Goal: Task Accomplishment & Management: Use online tool/utility

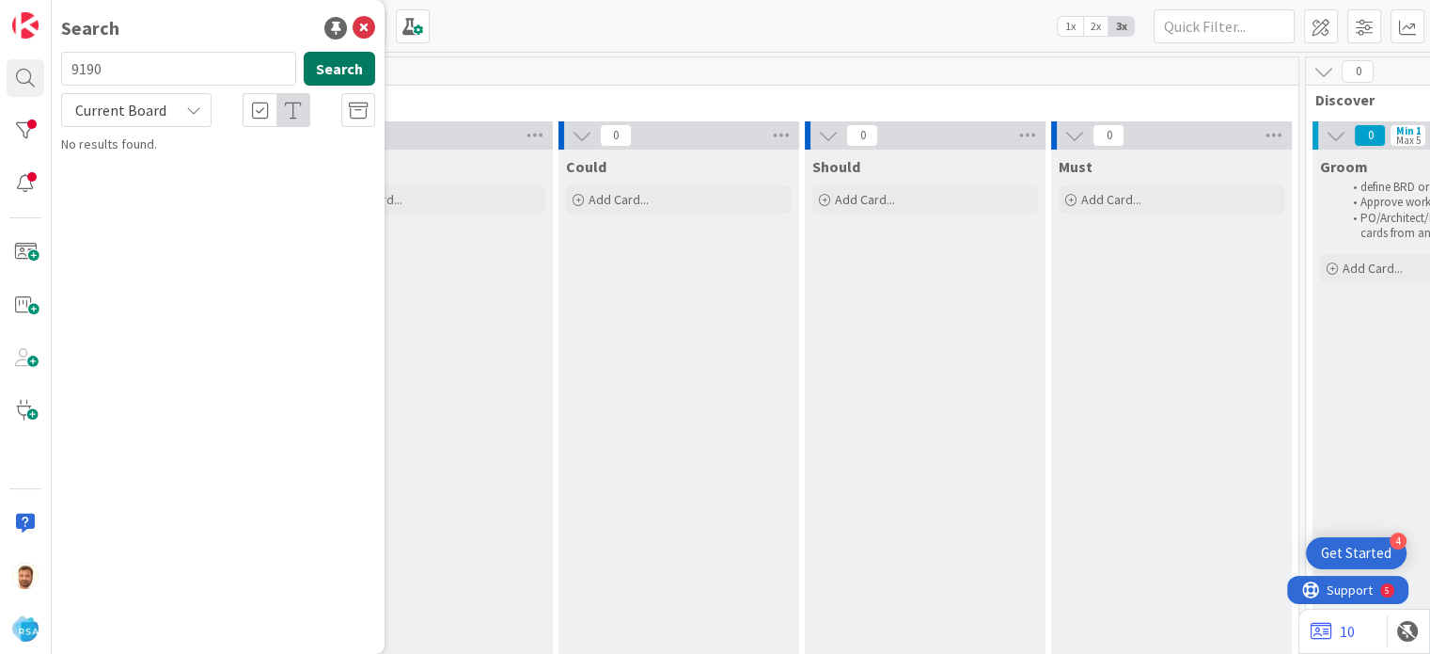
type input "9190"
click at [352, 75] on button "Search" at bounding box center [339, 69] width 71 height 34
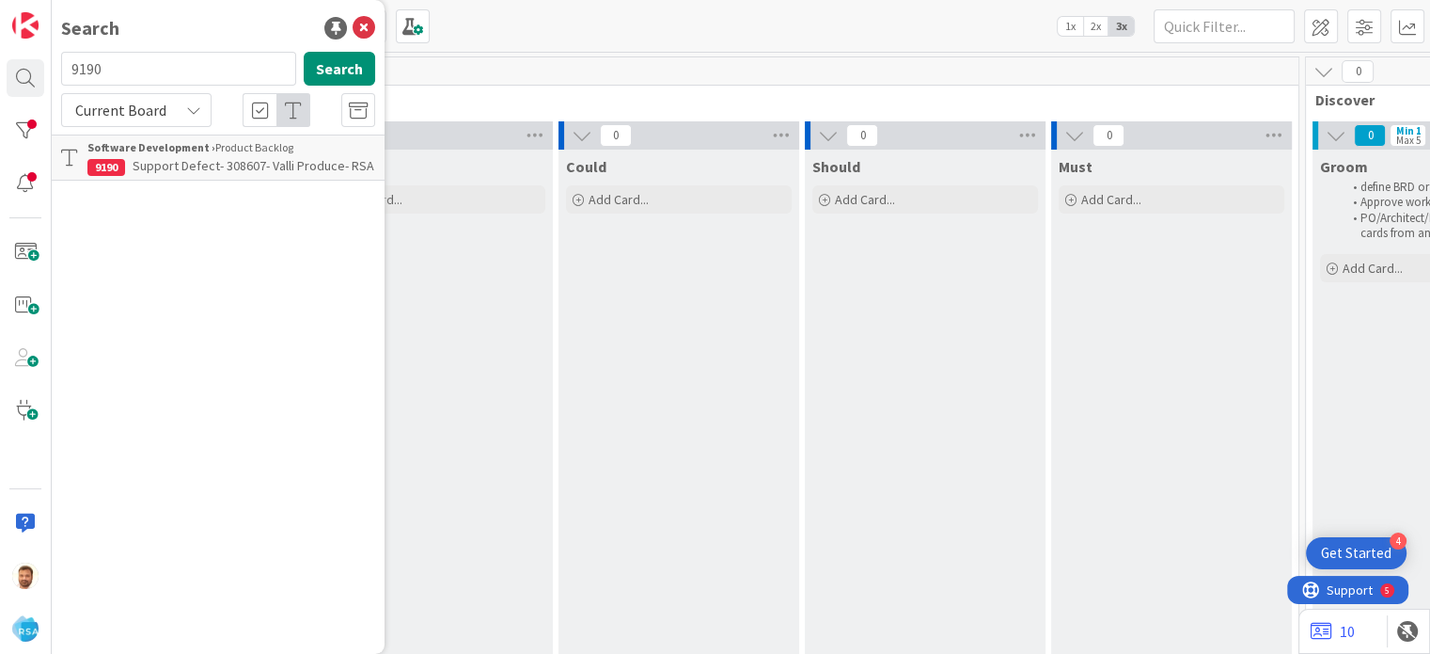
click at [218, 172] on span "Support Defect- 308607- Valli Produce- RSA" at bounding box center [254, 165] width 242 height 17
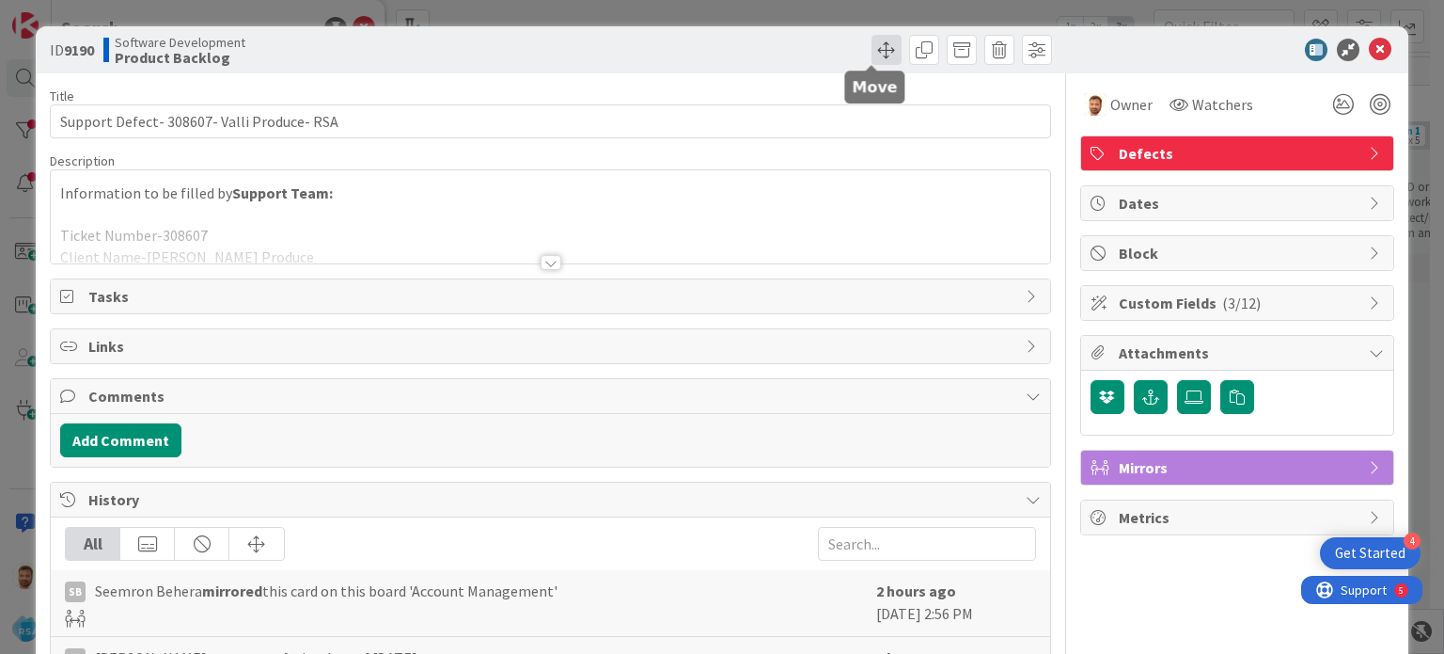
click at [872, 59] on span at bounding box center [887, 50] width 30 height 30
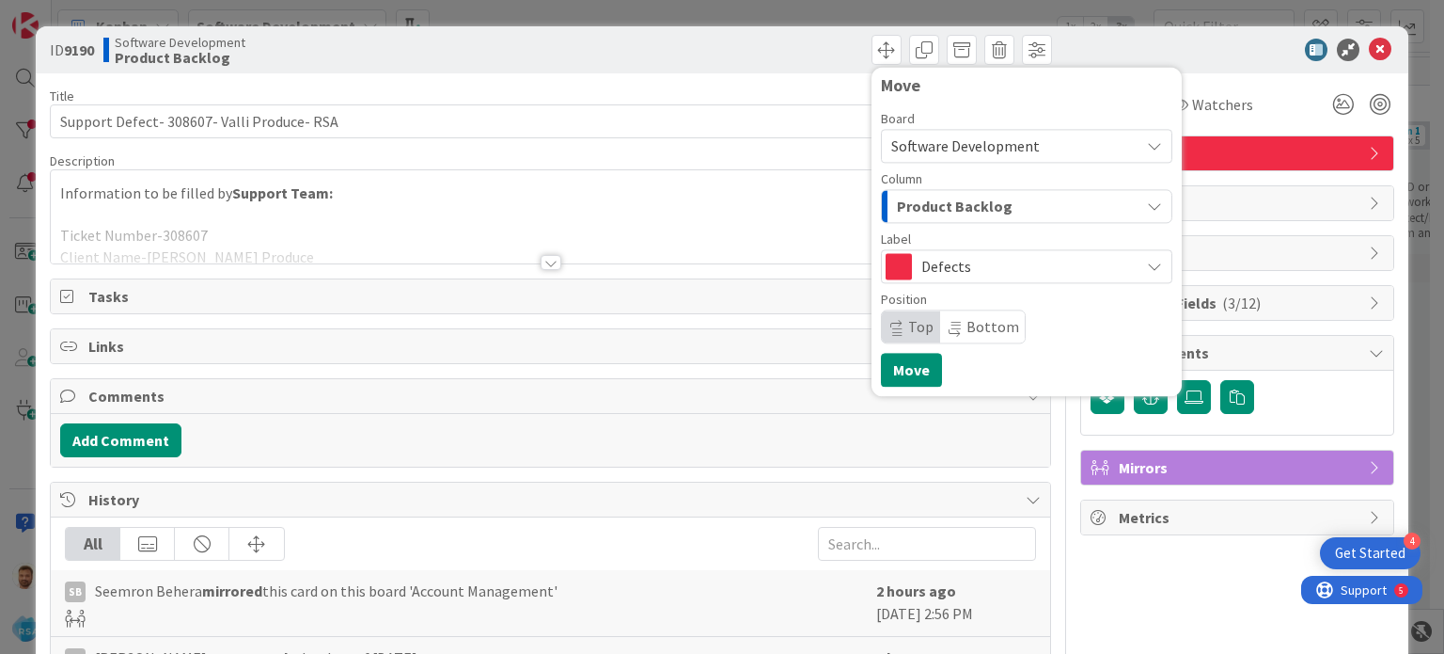
click at [905, 199] on span "Product Backlog" at bounding box center [955, 206] width 116 height 24
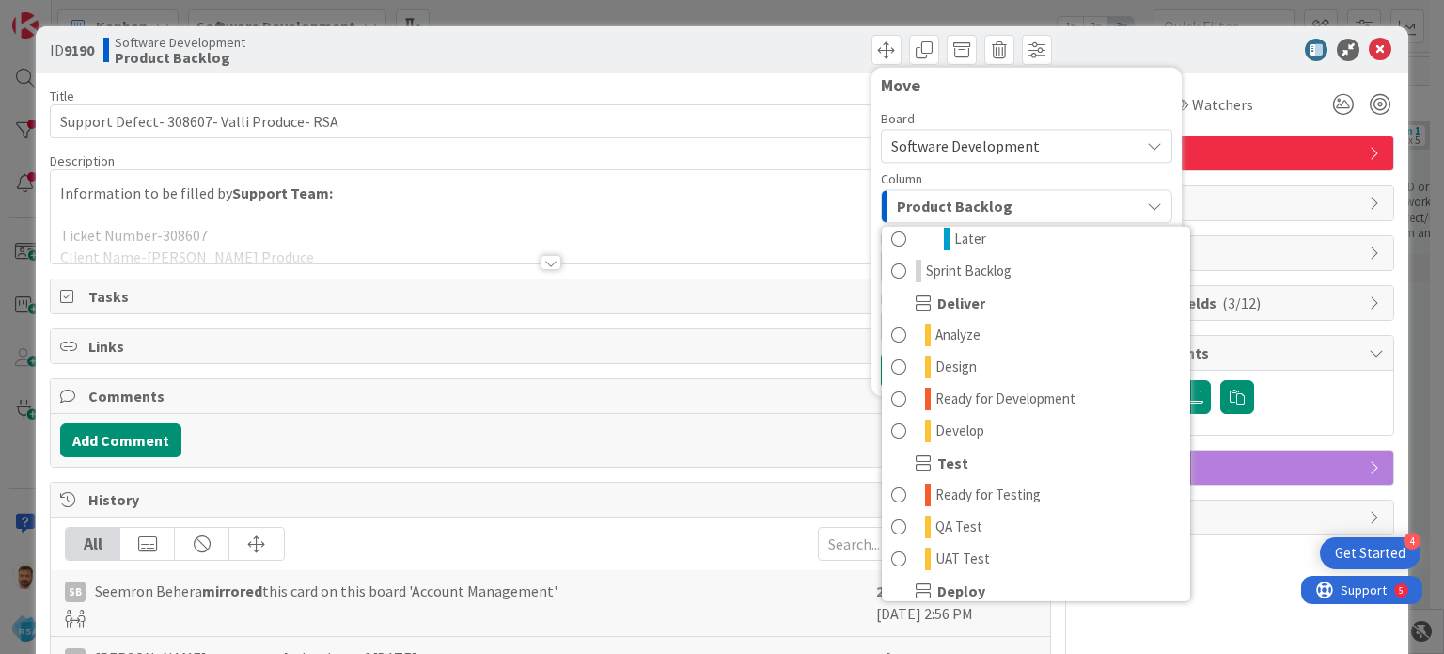
scroll to position [335, 0]
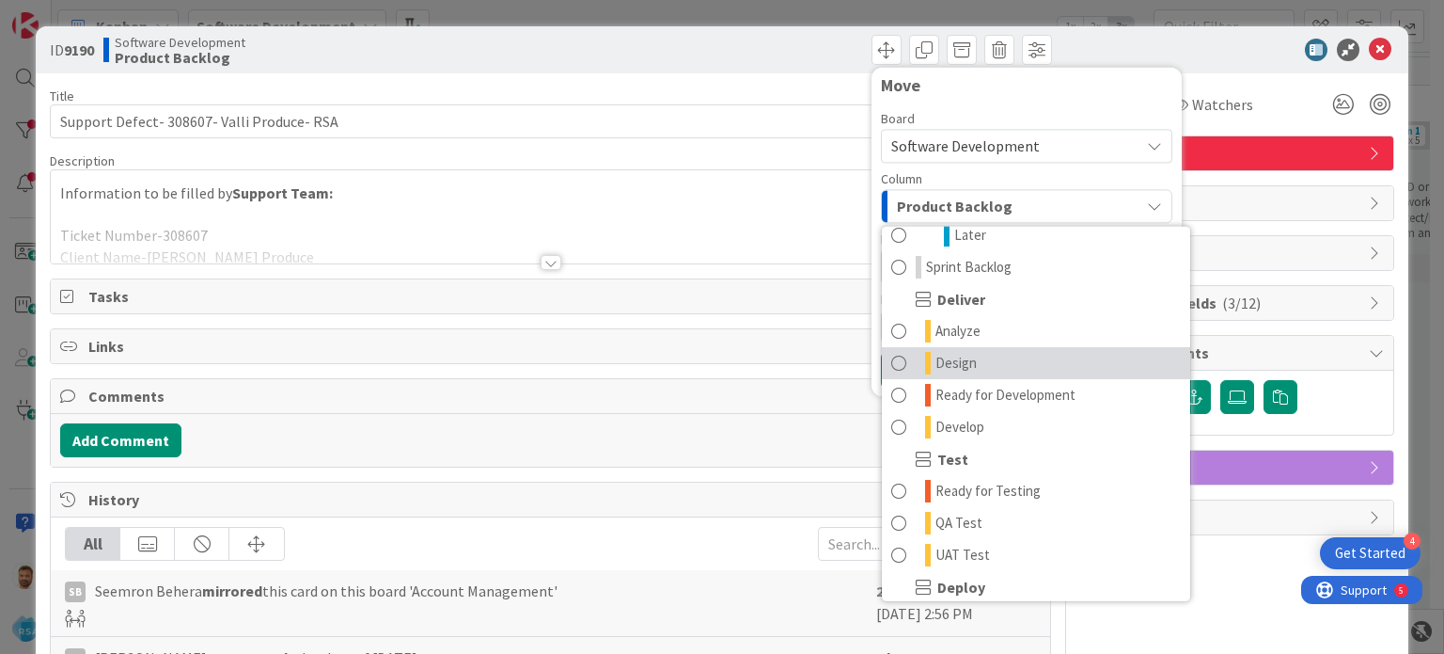
click at [970, 366] on link "Design" at bounding box center [1036, 363] width 308 height 32
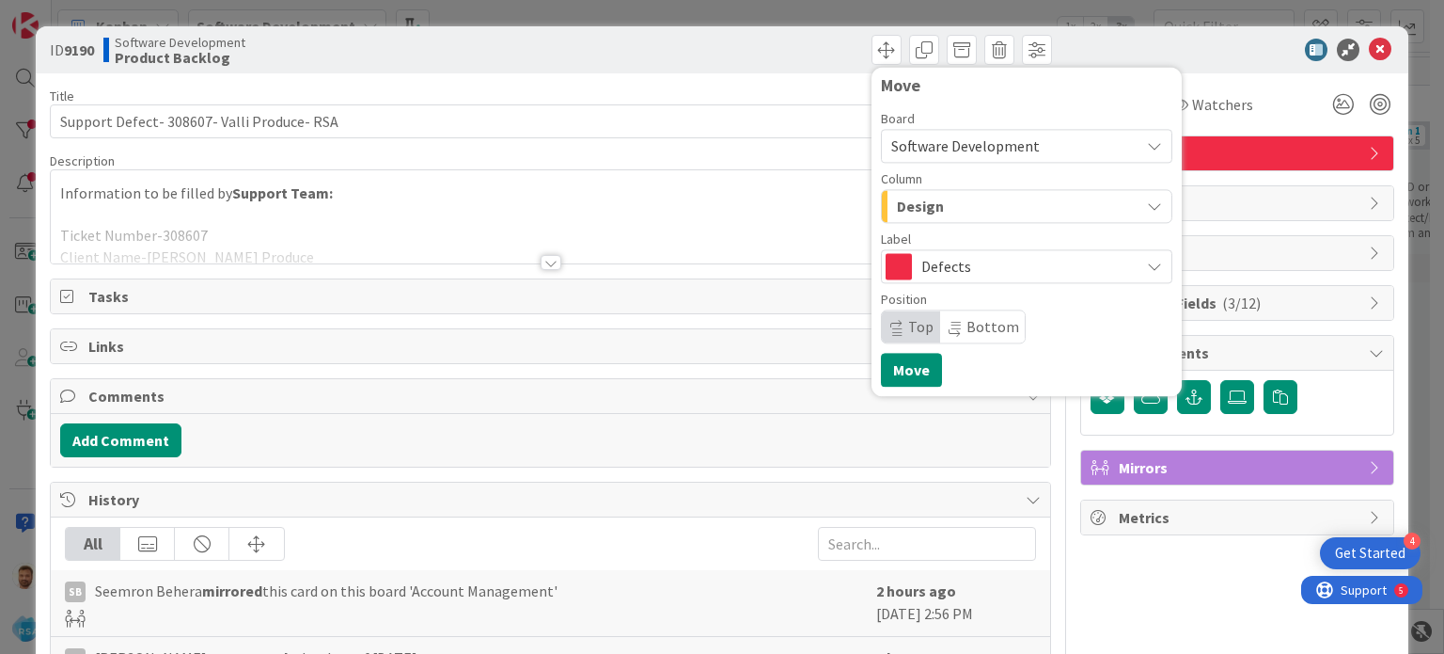
click at [924, 200] on span "Design" at bounding box center [920, 206] width 47 height 24
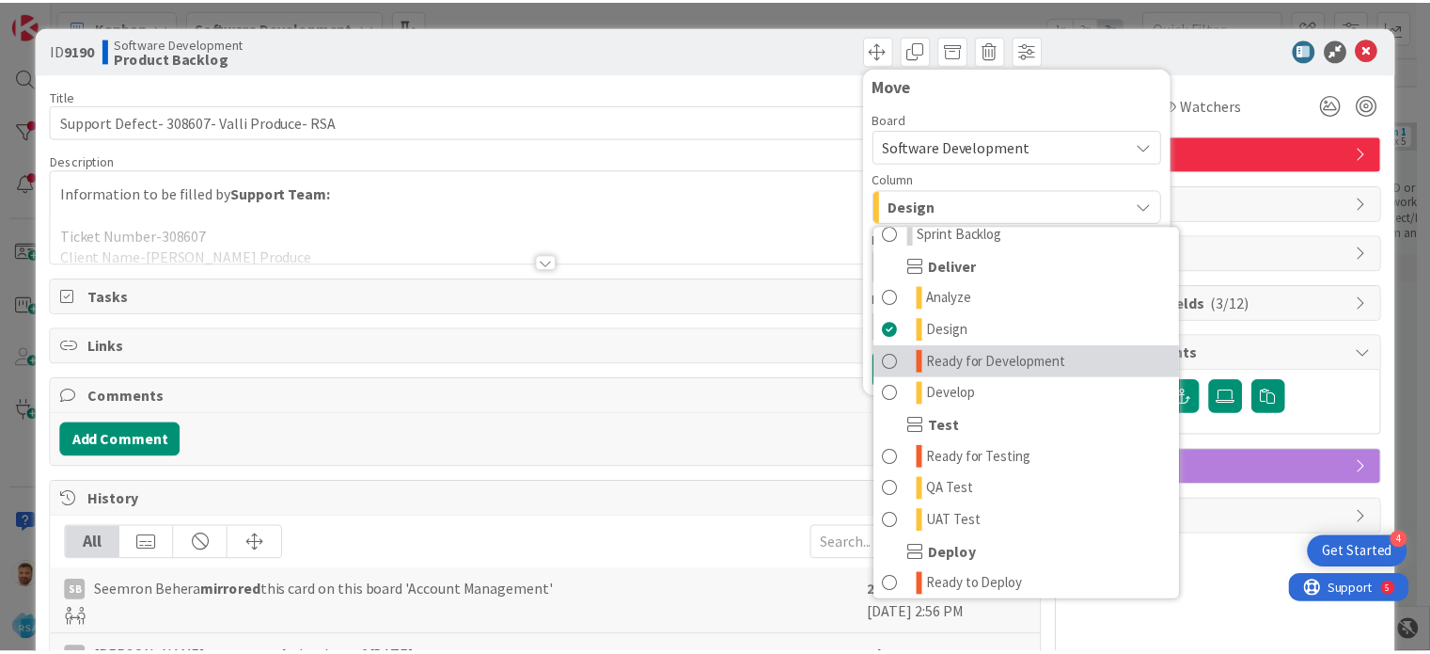
scroll to position [369, 0]
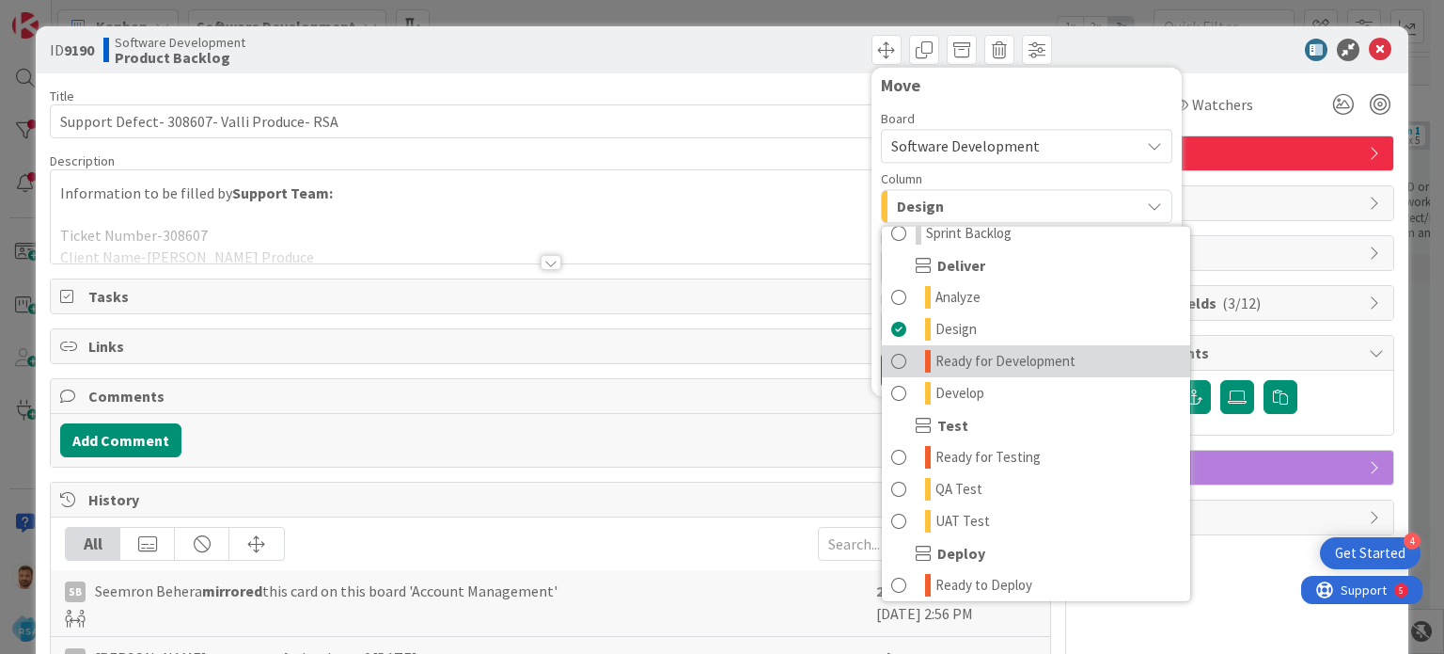
click at [1006, 362] on span "Ready for Development" at bounding box center [1006, 361] width 140 height 23
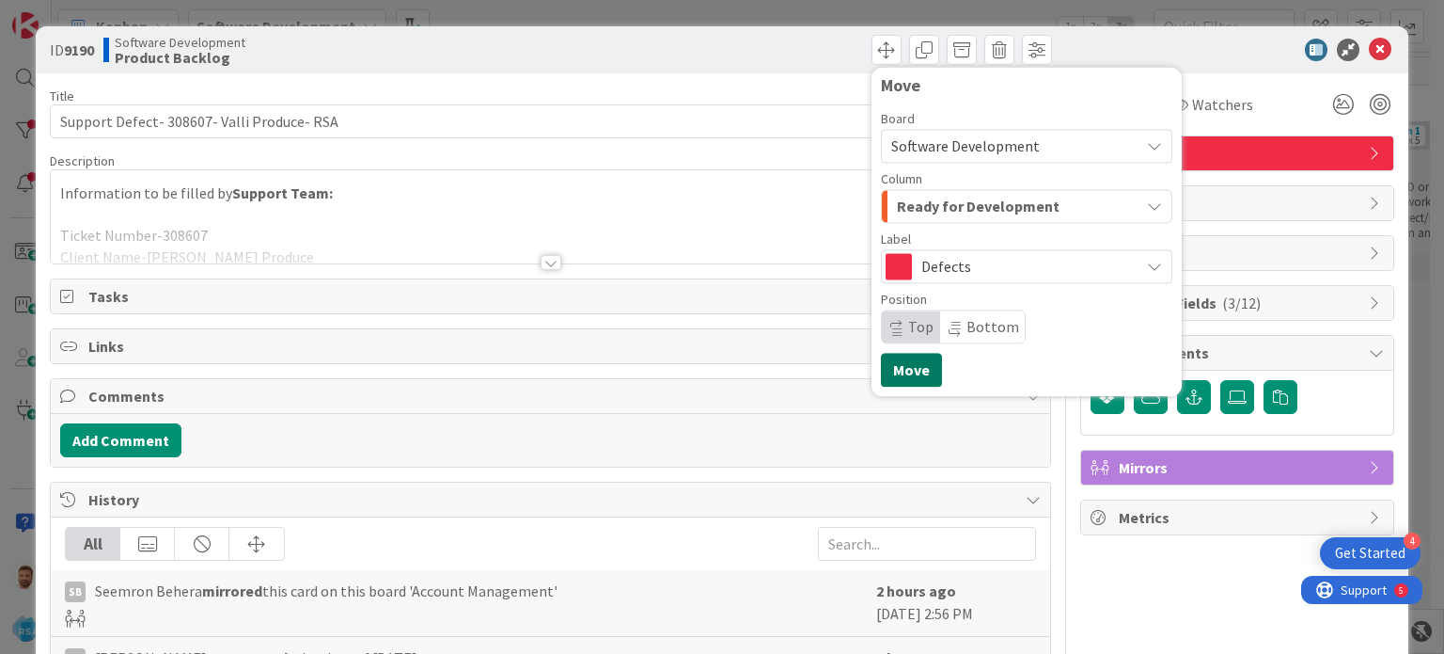
click at [881, 370] on button "Move" at bounding box center [911, 370] width 61 height 34
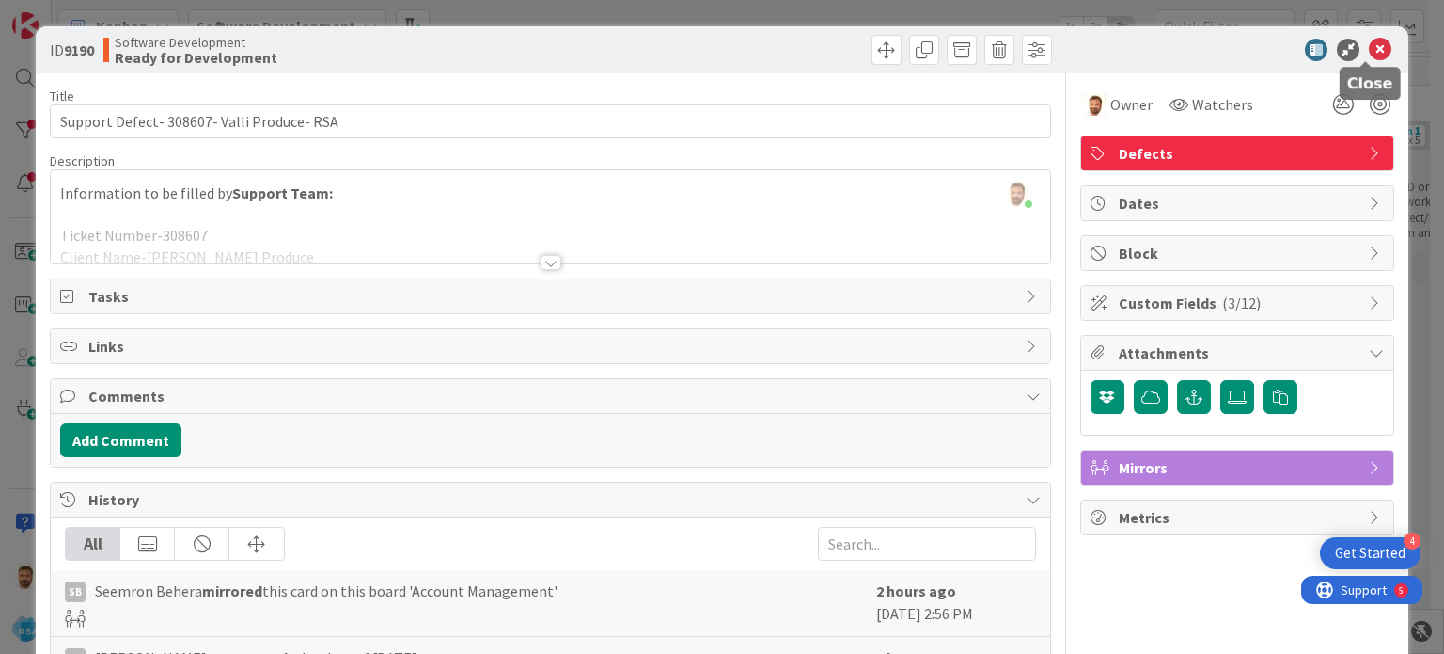
click at [1369, 51] on icon at bounding box center [1380, 50] width 23 height 23
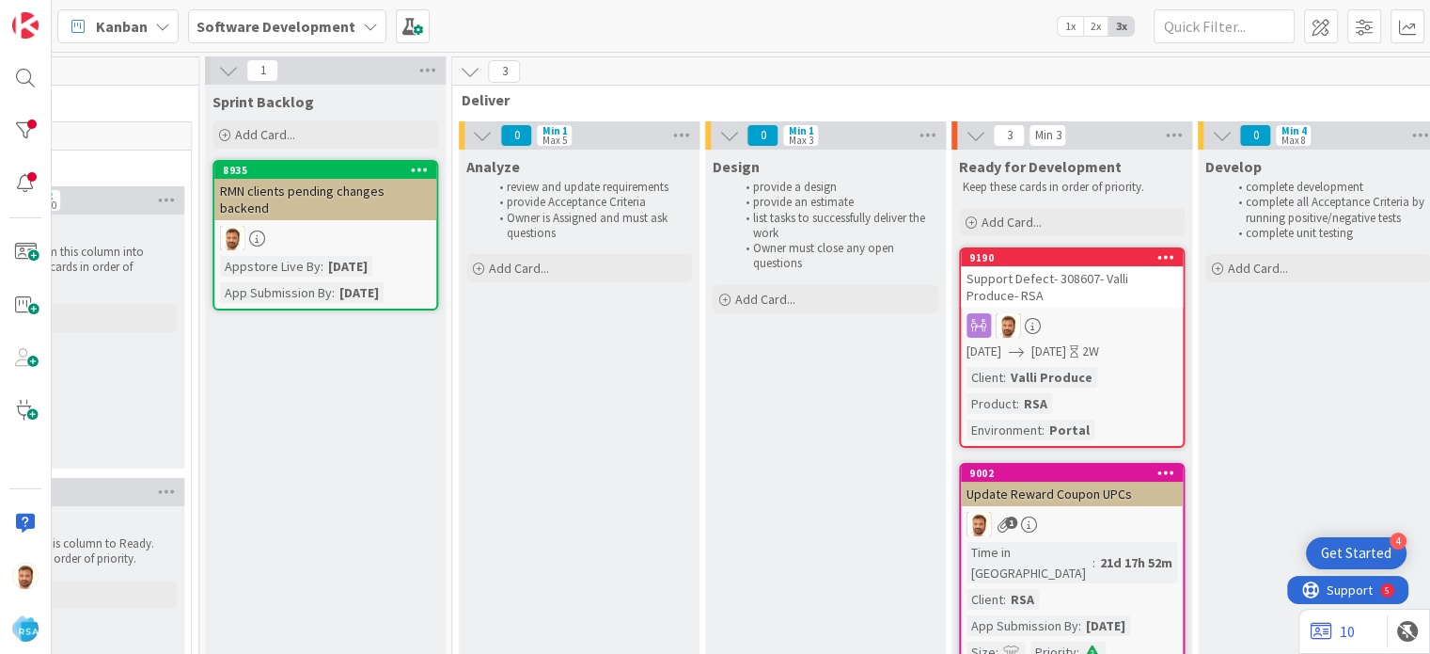
scroll to position [0, 1728]
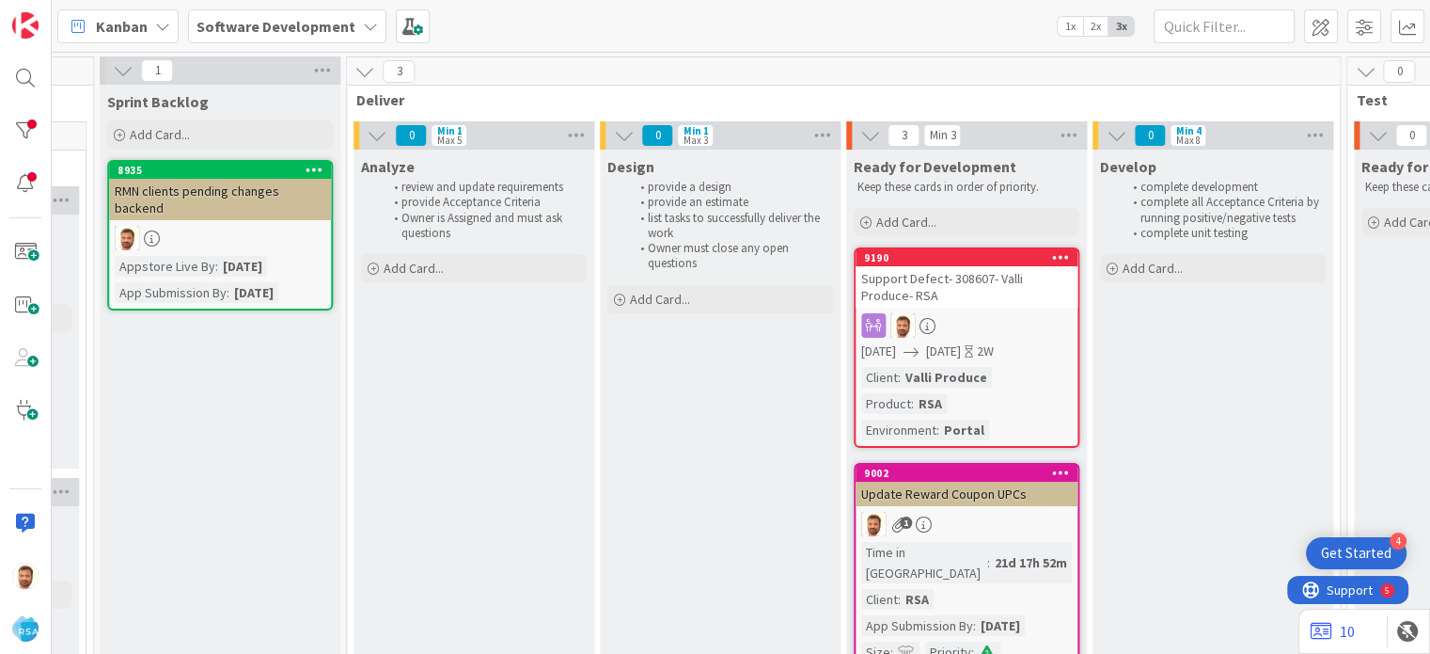
click at [954, 269] on div "Support Defect- 308607- Valli Produce- RSA" at bounding box center [967, 286] width 222 height 41
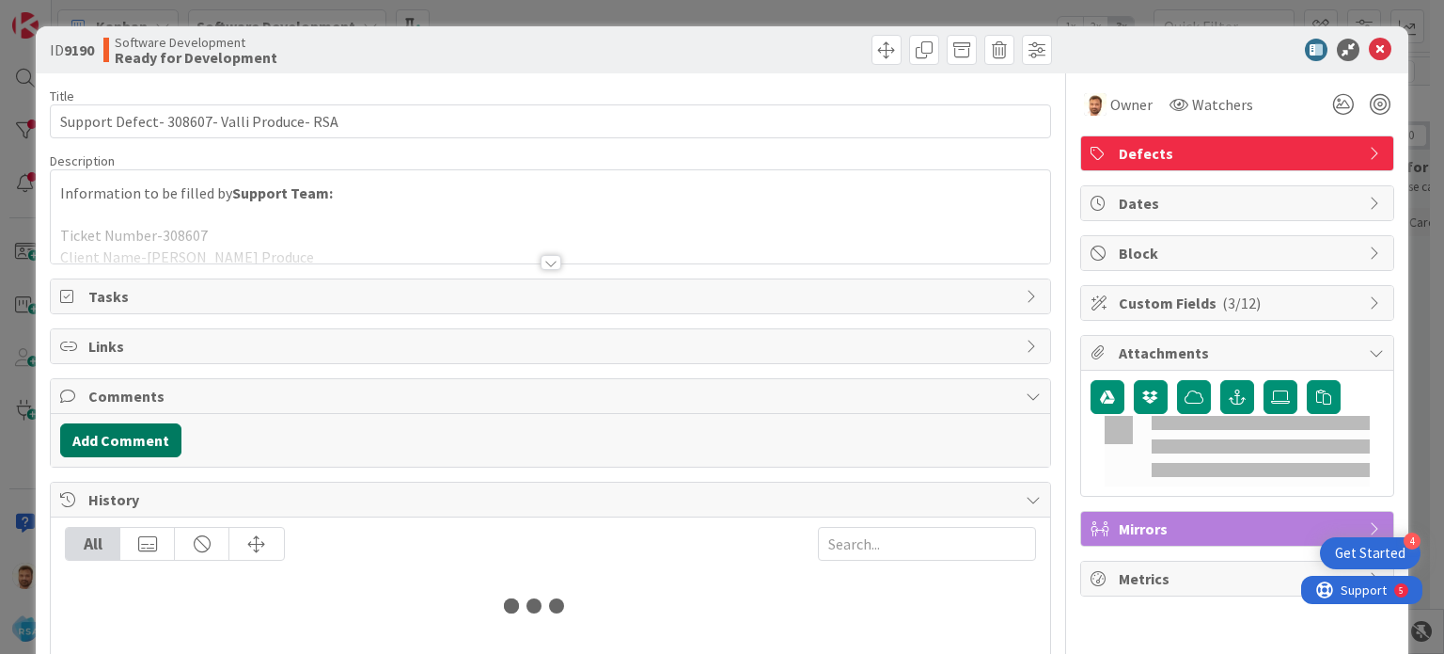
click at [148, 443] on button "Add Comment" at bounding box center [120, 440] width 121 height 34
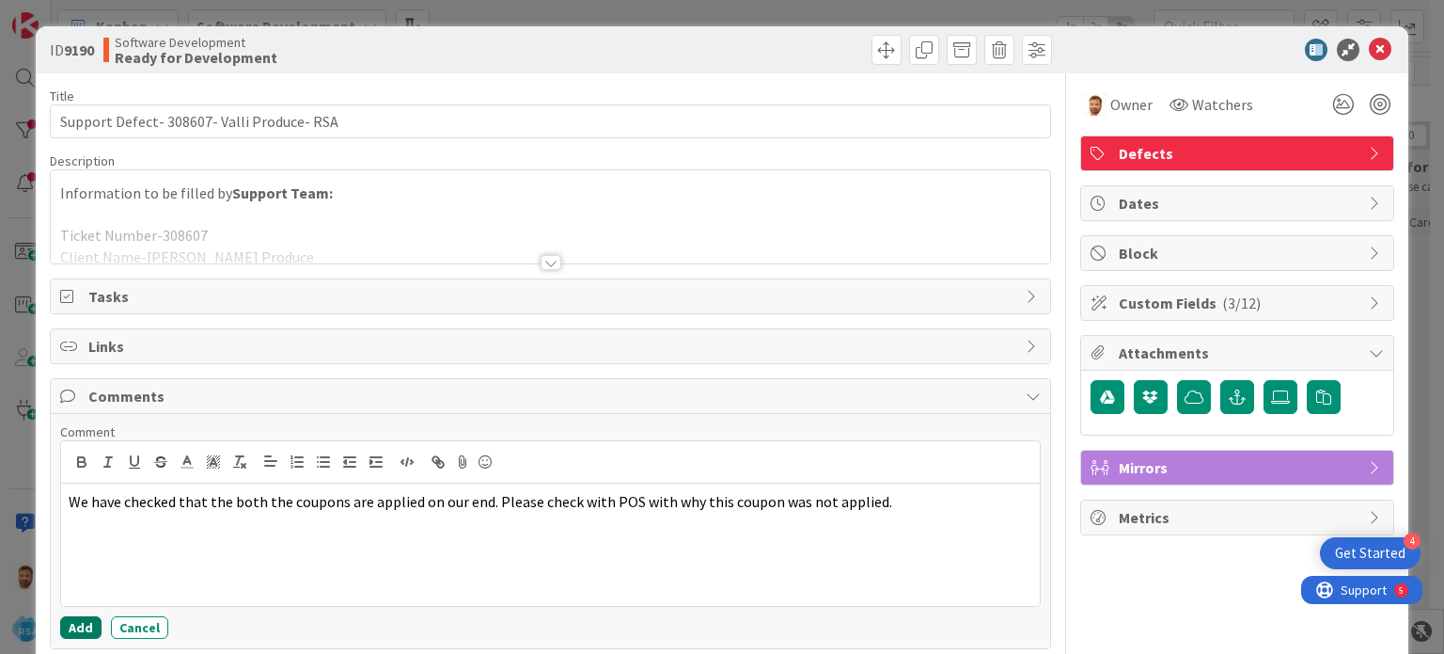
click at [71, 626] on button "Add" at bounding box center [80, 627] width 41 height 23
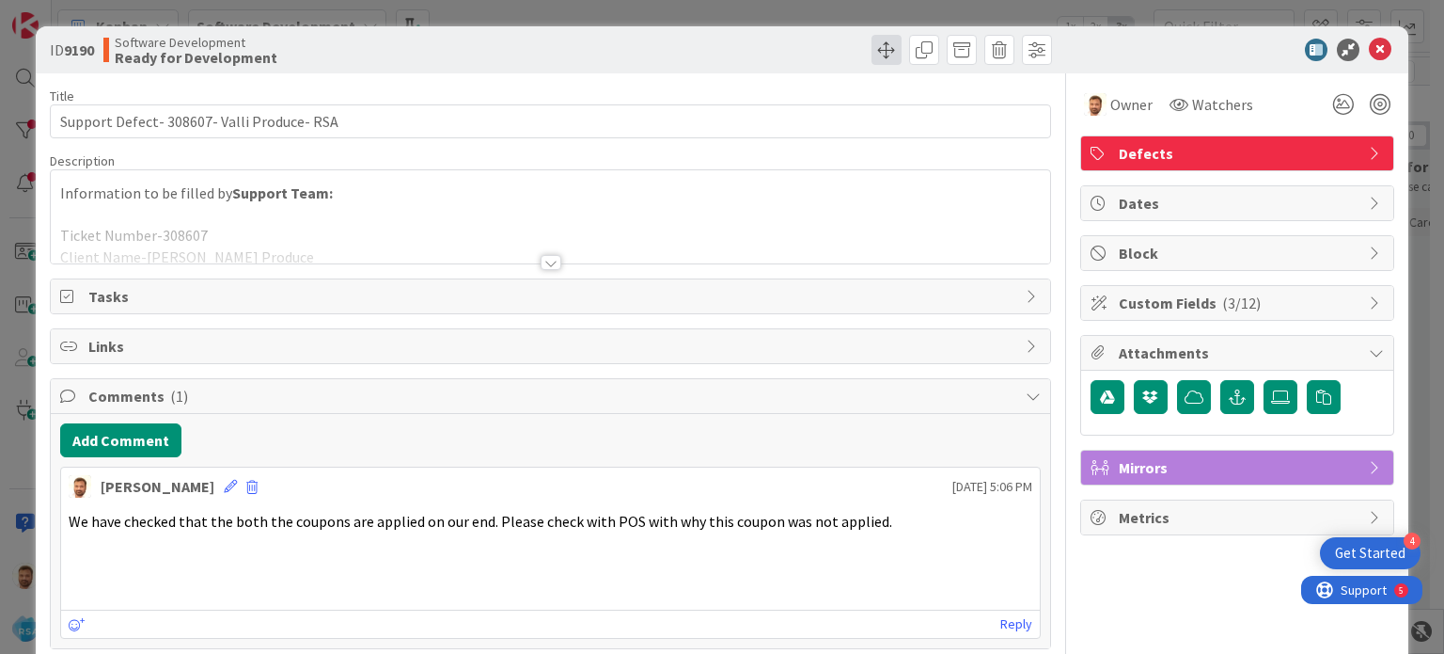
click at [874, 55] on span at bounding box center [887, 50] width 30 height 30
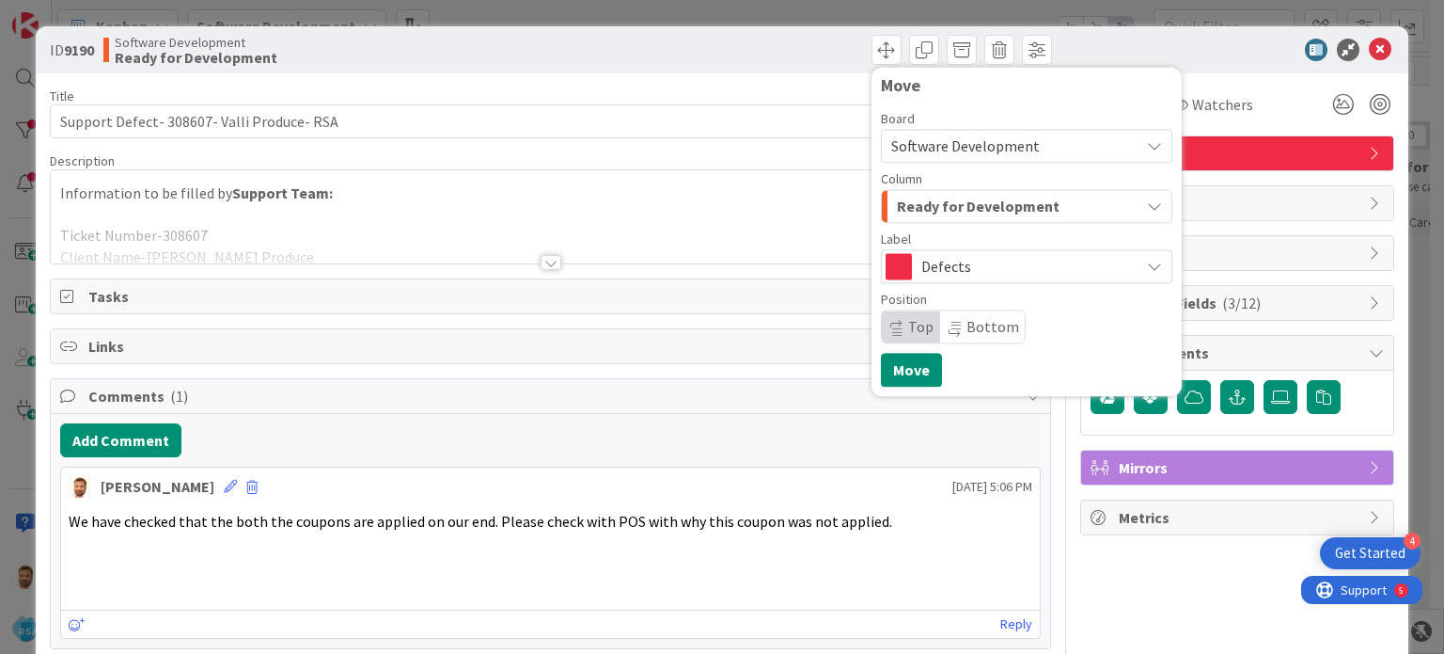
click at [940, 196] on span "Ready for Development" at bounding box center [978, 206] width 163 height 24
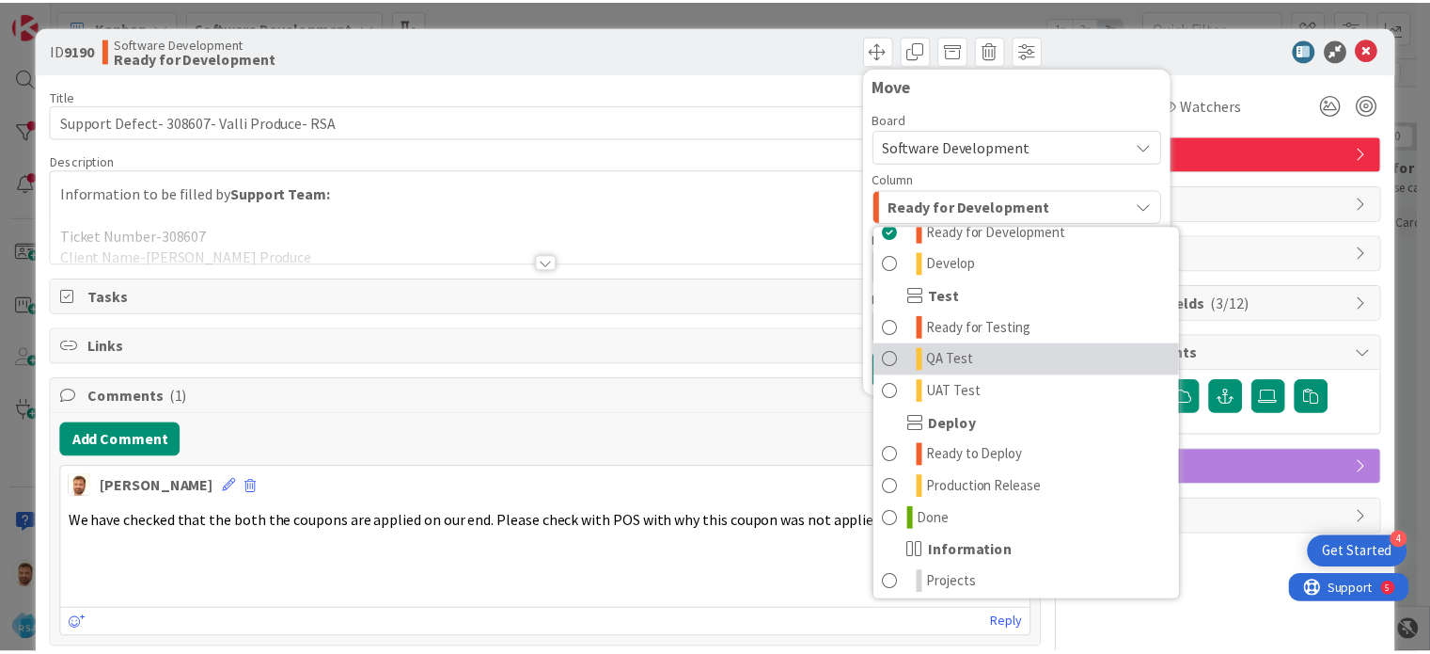
scroll to position [500, 0]
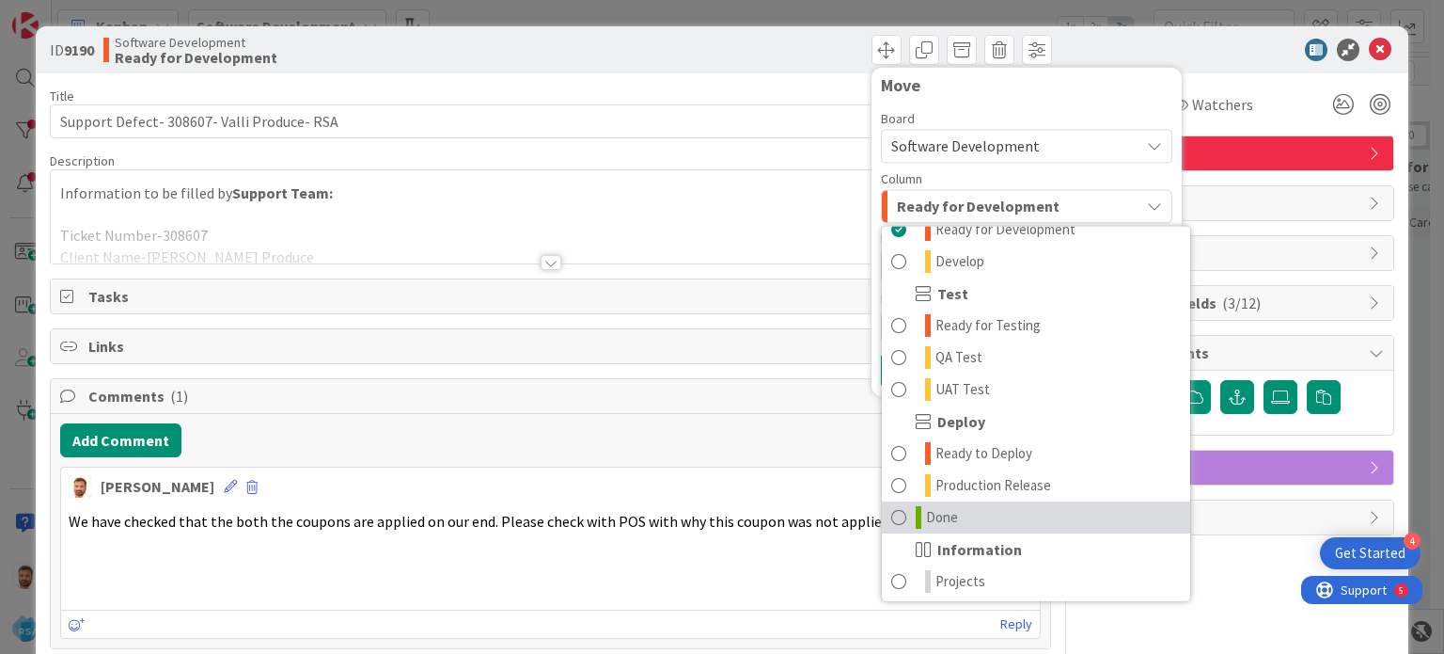
click at [948, 513] on link "Done" at bounding box center [1036, 517] width 308 height 32
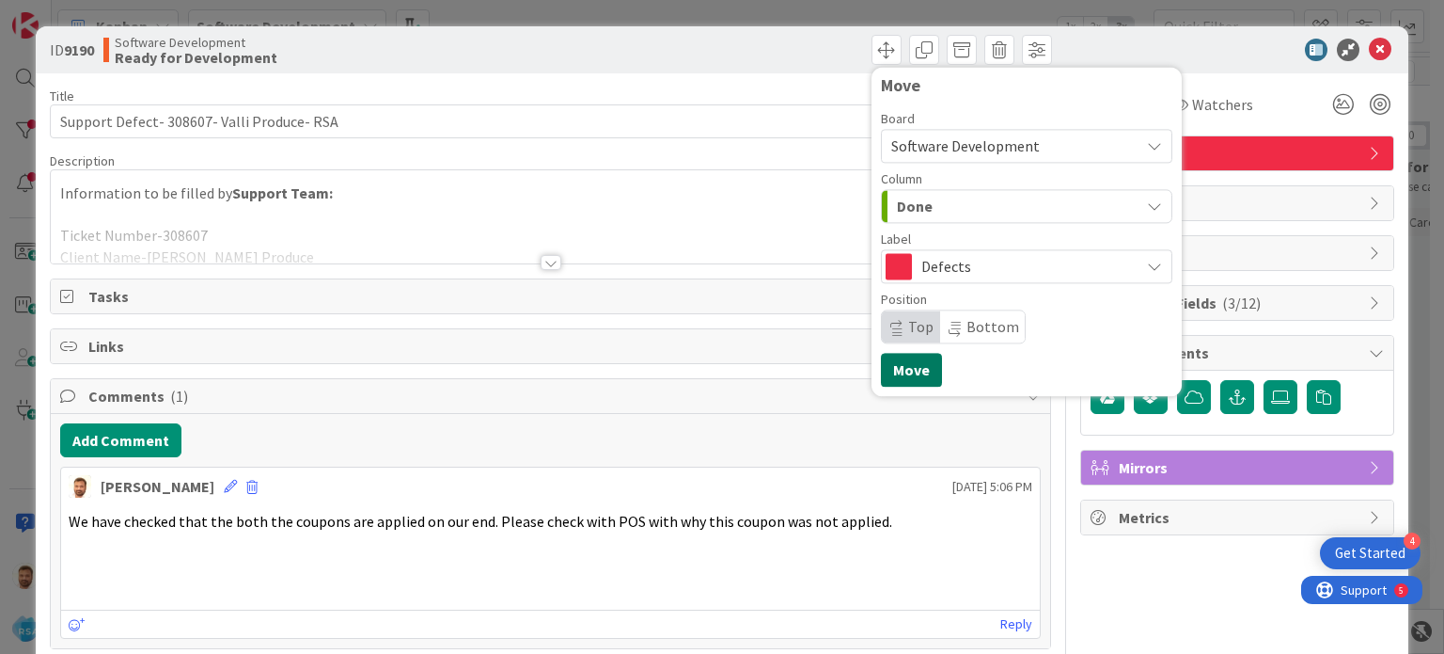
click at [903, 375] on button "Move" at bounding box center [911, 370] width 61 height 34
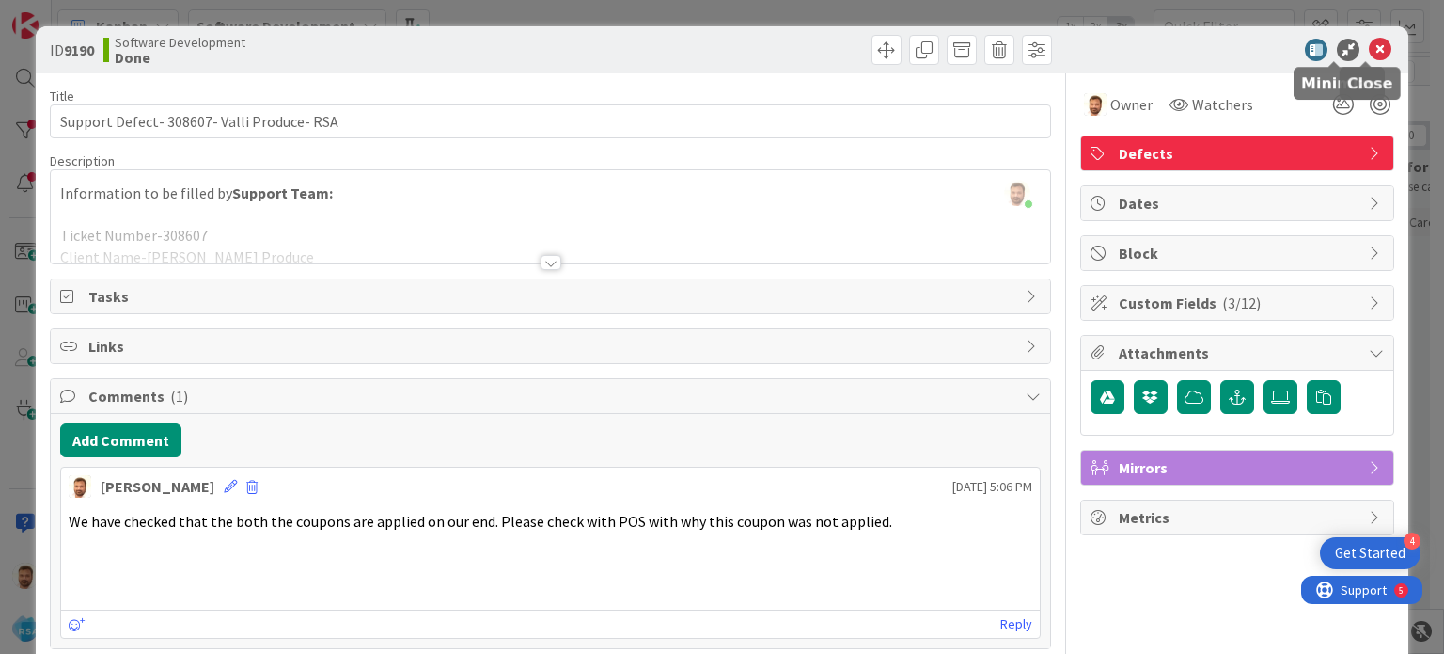
click at [1369, 44] on icon at bounding box center [1380, 50] width 23 height 23
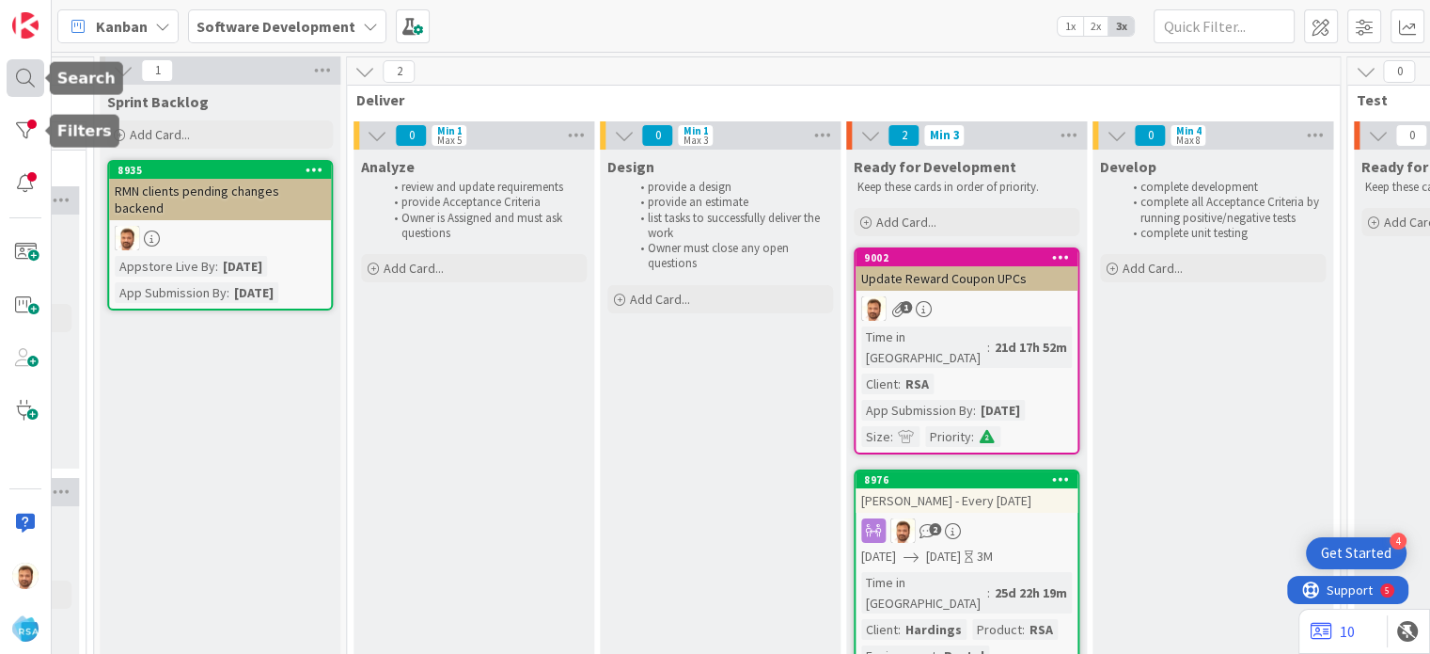
click at [17, 82] on div at bounding box center [26, 78] width 38 height 38
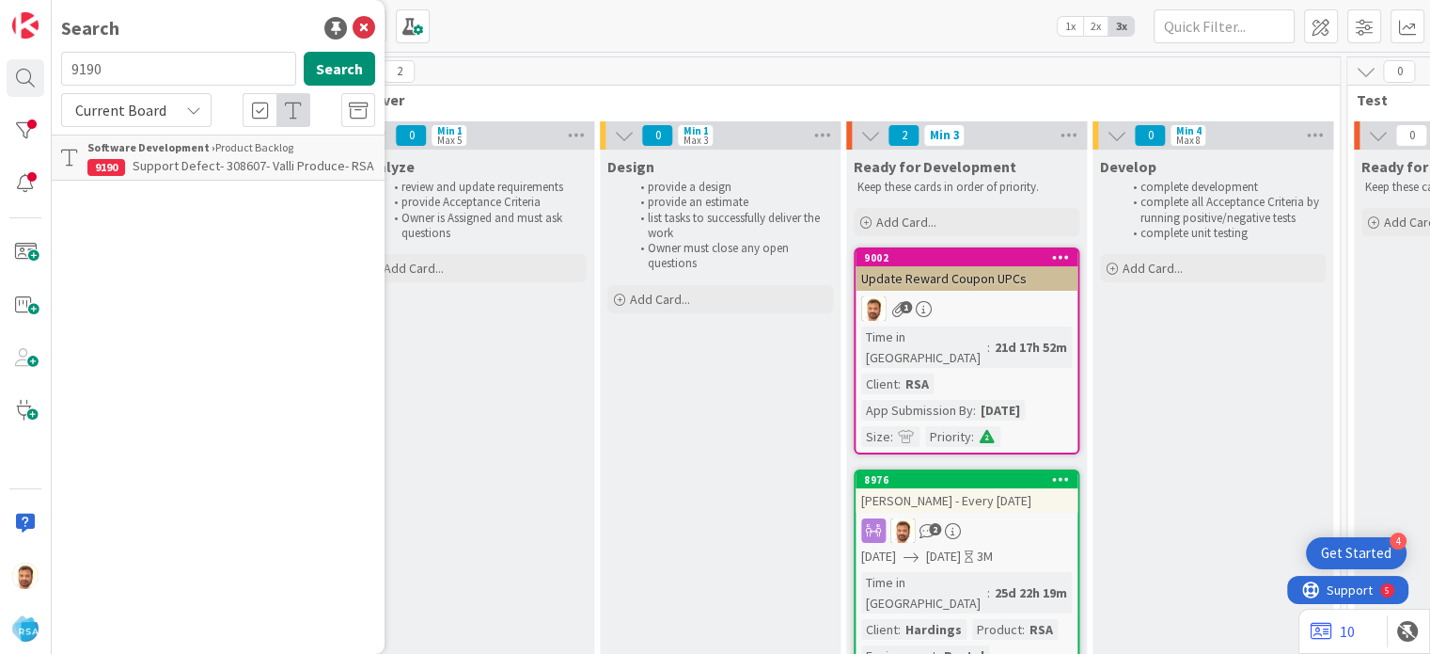
click at [126, 75] on input "9190" at bounding box center [178, 69] width 235 height 34
type input "9193"
click at [168, 172] on span "Support Defect- 308671- Waynes Pac N save- RSA" at bounding box center [218, 175] width 262 height 37
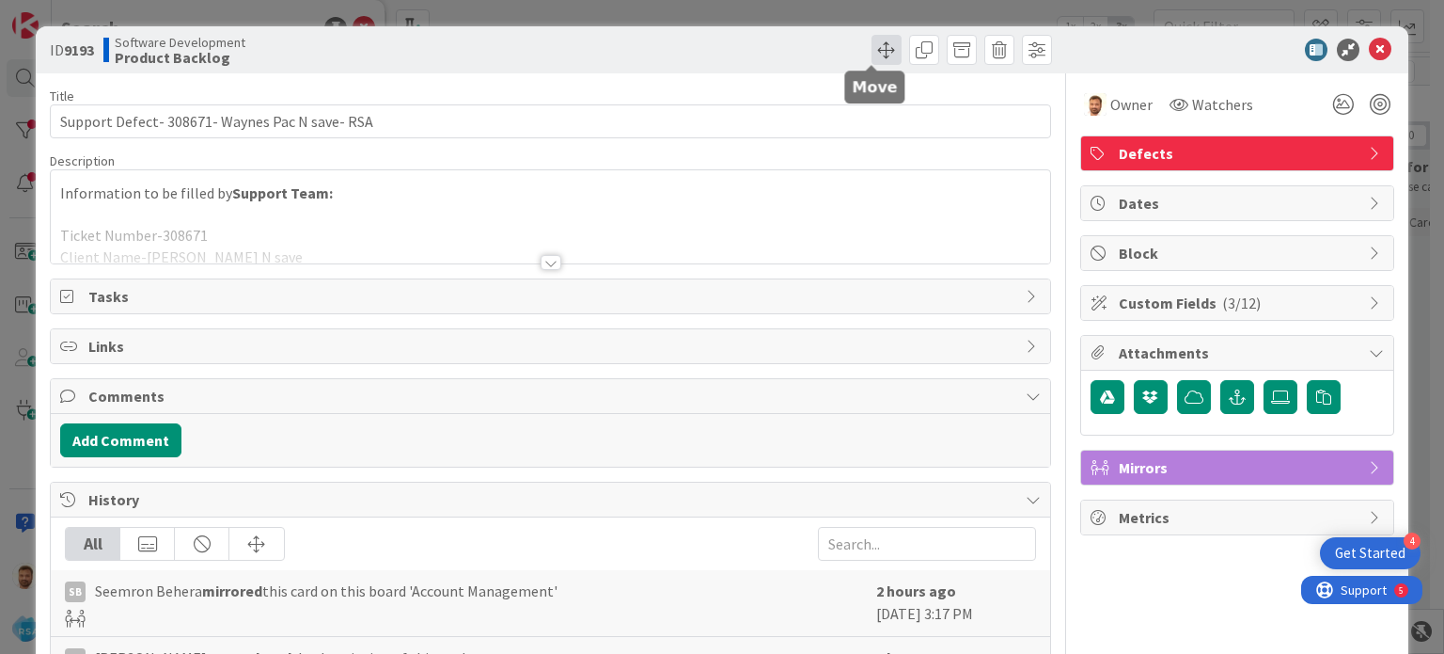
click at [875, 53] on span at bounding box center [887, 50] width 30 height 30
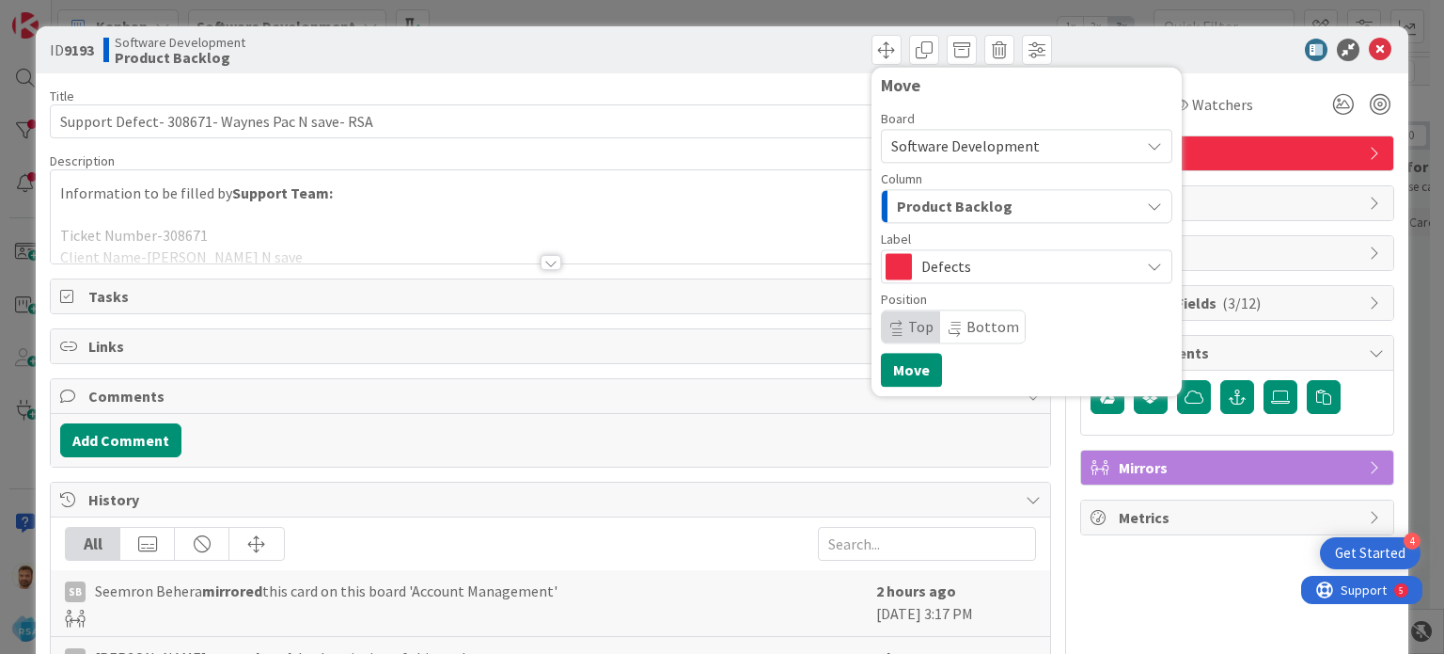
click at [933, 199] on span "Product Backlog" at bounding box center [955, 206] width 116 height 24
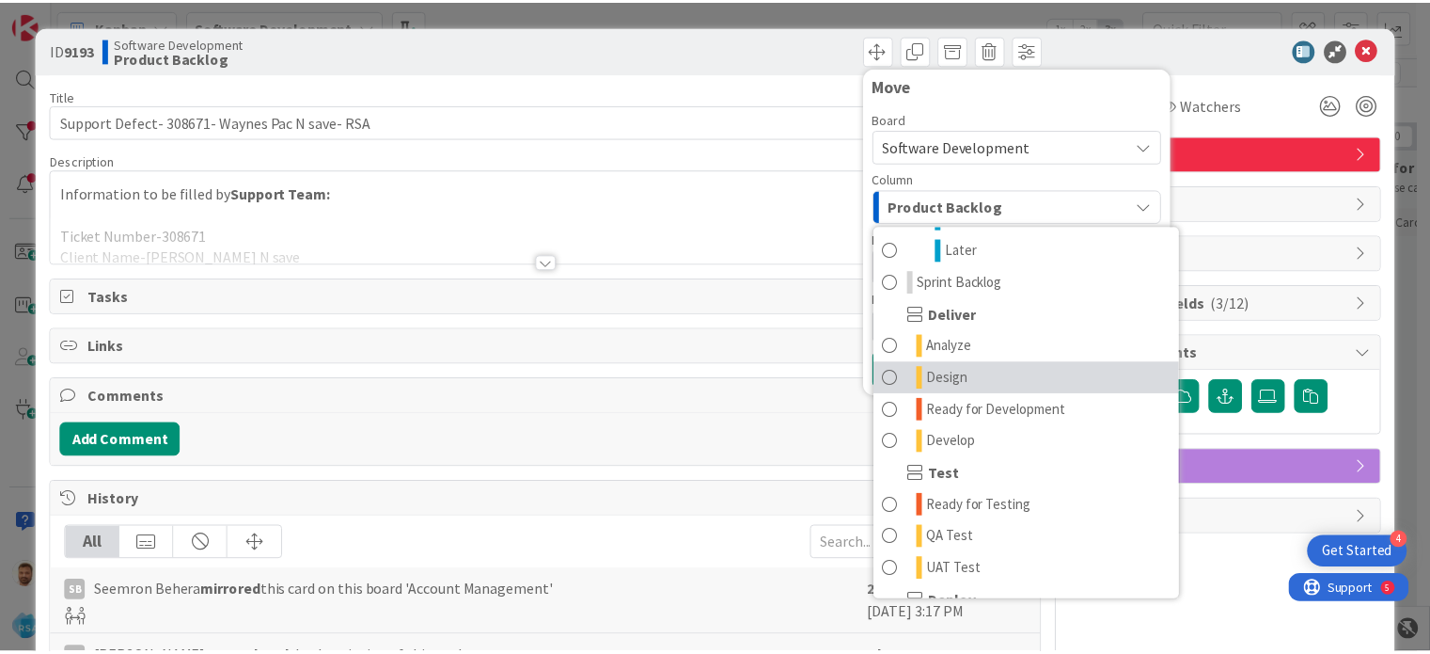
scroll to position [322, 0]
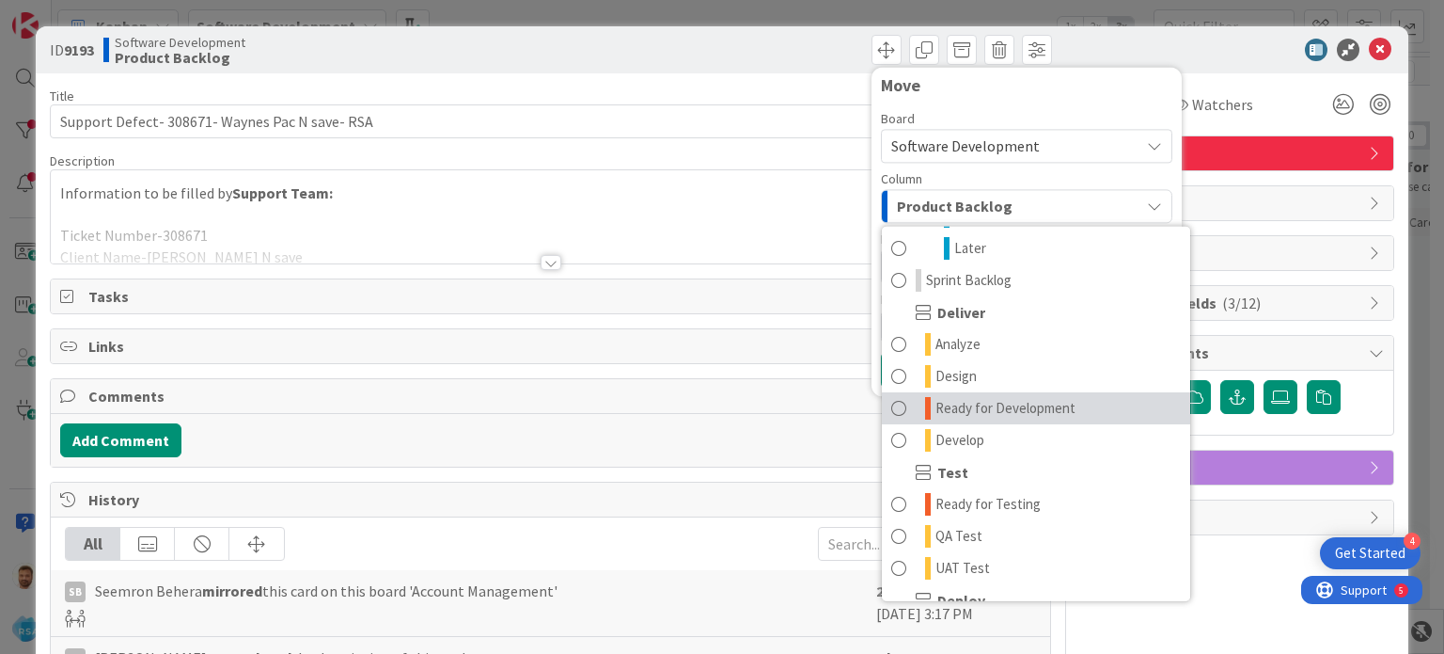
click at [990, 408] on span "Ready for Development" at bounding box center [1006, 408] width 140 height 23
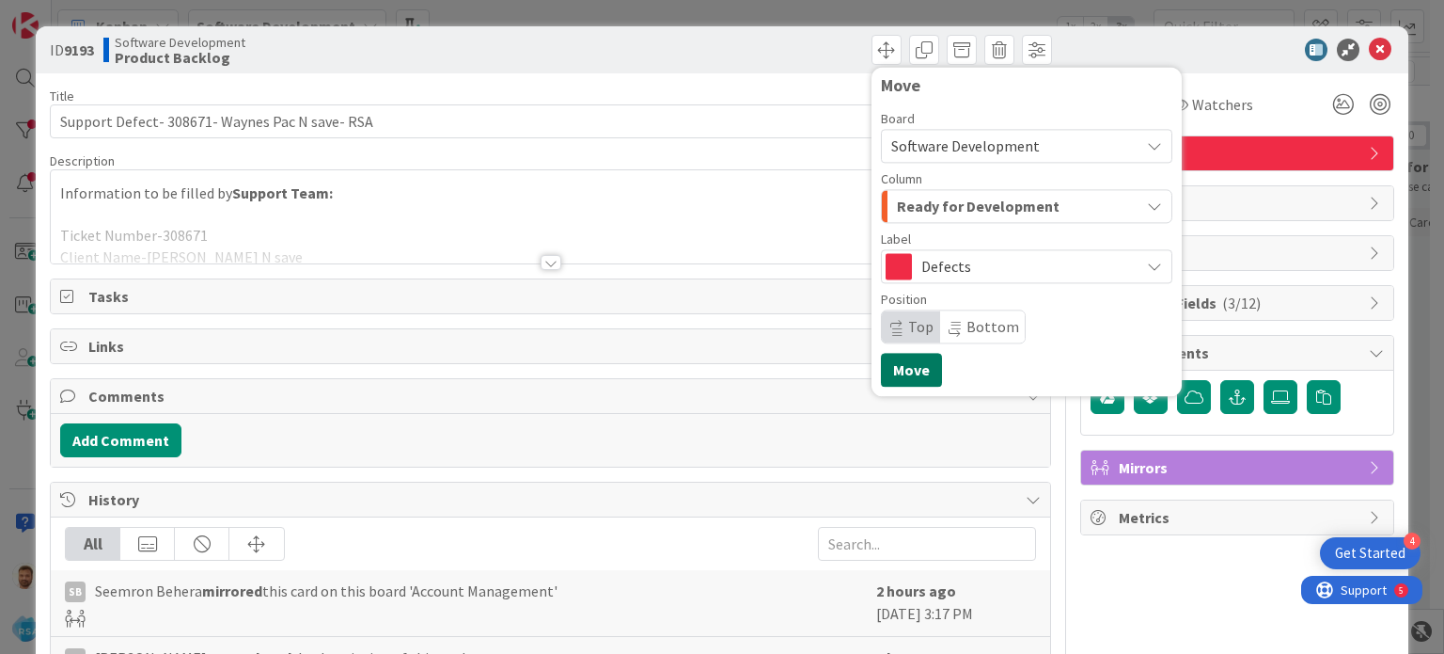
click at [886, 363] on button "Move" at bounding box center [911, 370] width 61 height 34
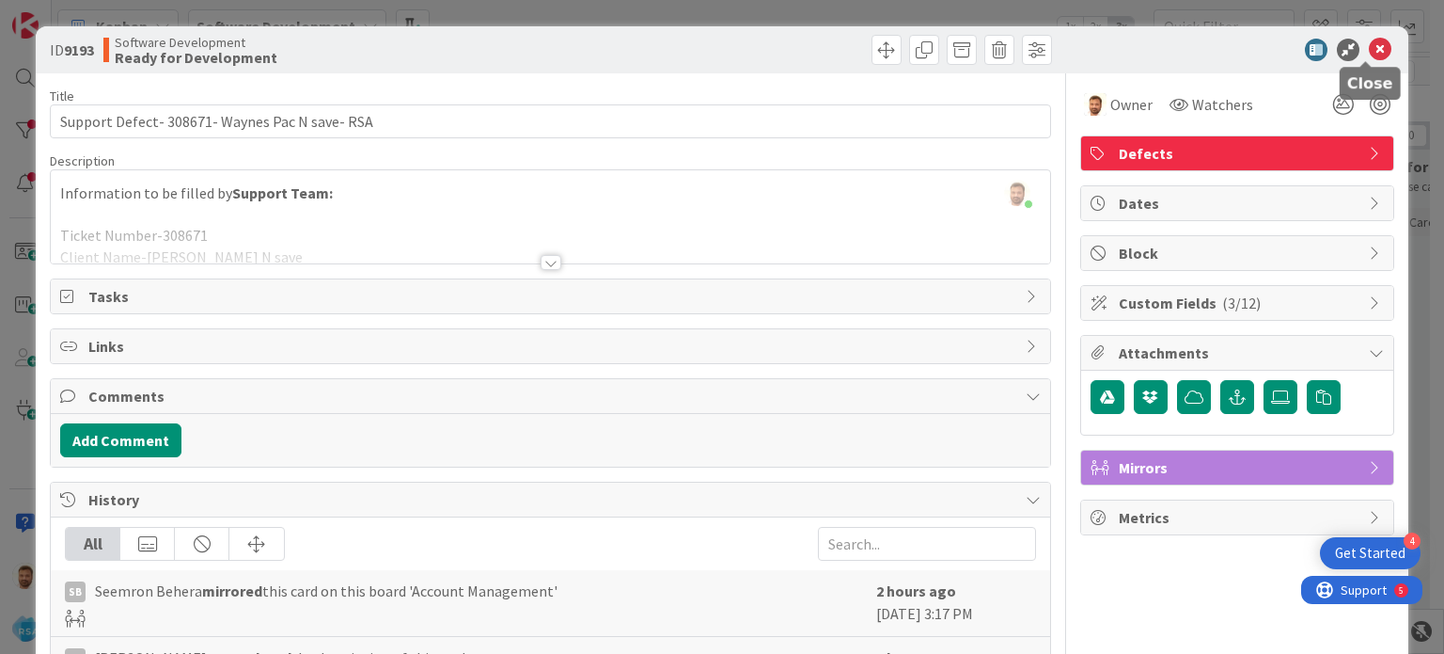
click at [1369, 52] on icon at bounding box center [1380, 50] width 23 height 23
